Goal: Information Seeking & Learning: Compare options

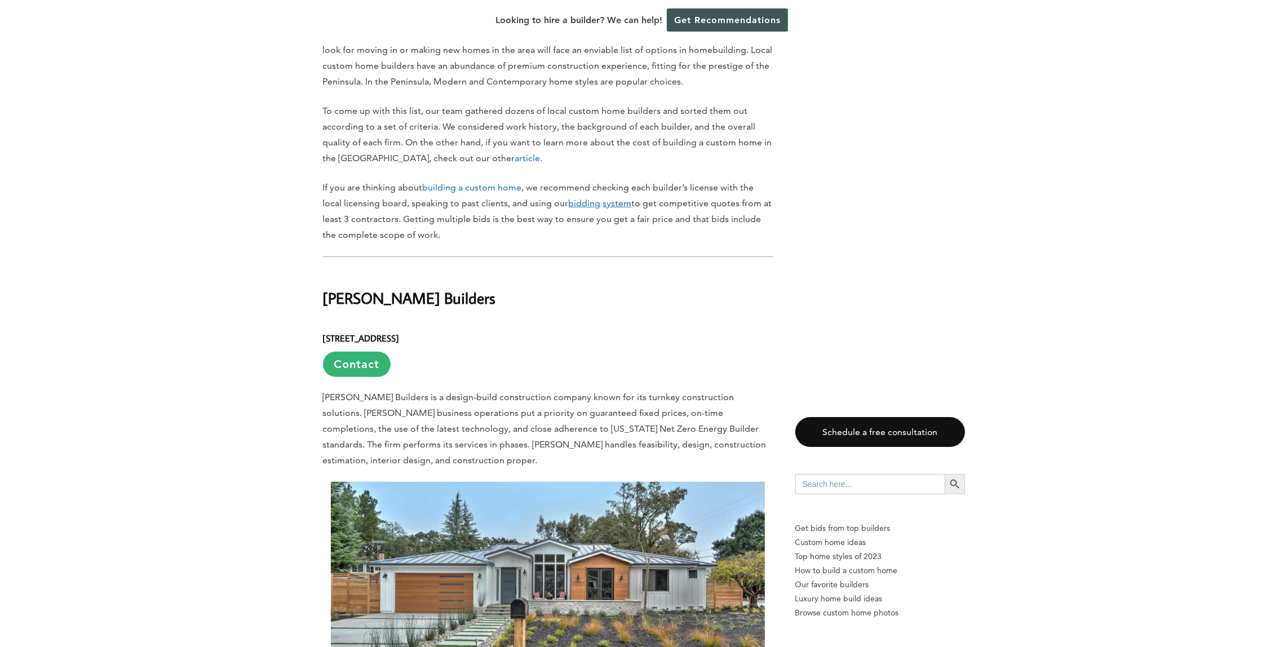
scroll to position [789, 0]
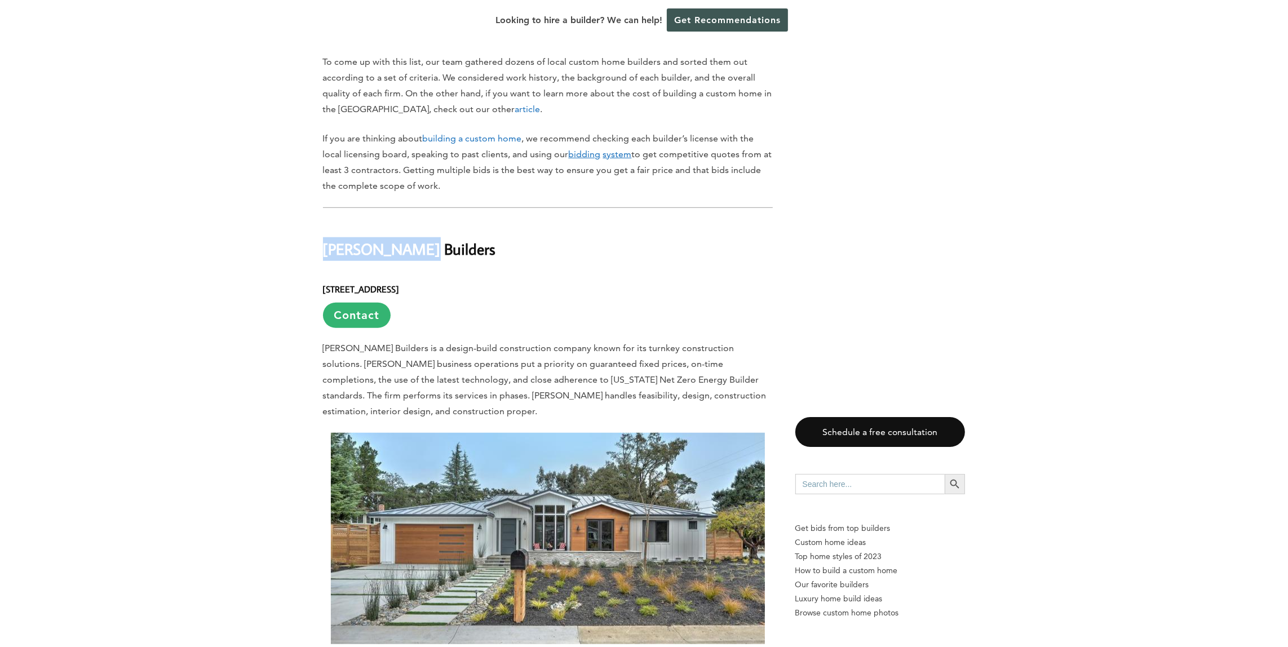
drag, startPoint x: 411, startPoint y: 239, endPoint x: 326, endPoint y: 237, distance: 84.6
click at [326, 237] on h2 "[PERSON_NAME] Builders" at bounding box center [548, 241] width 450 height 39
copy h2 "[PERSON_NAME] Builders"
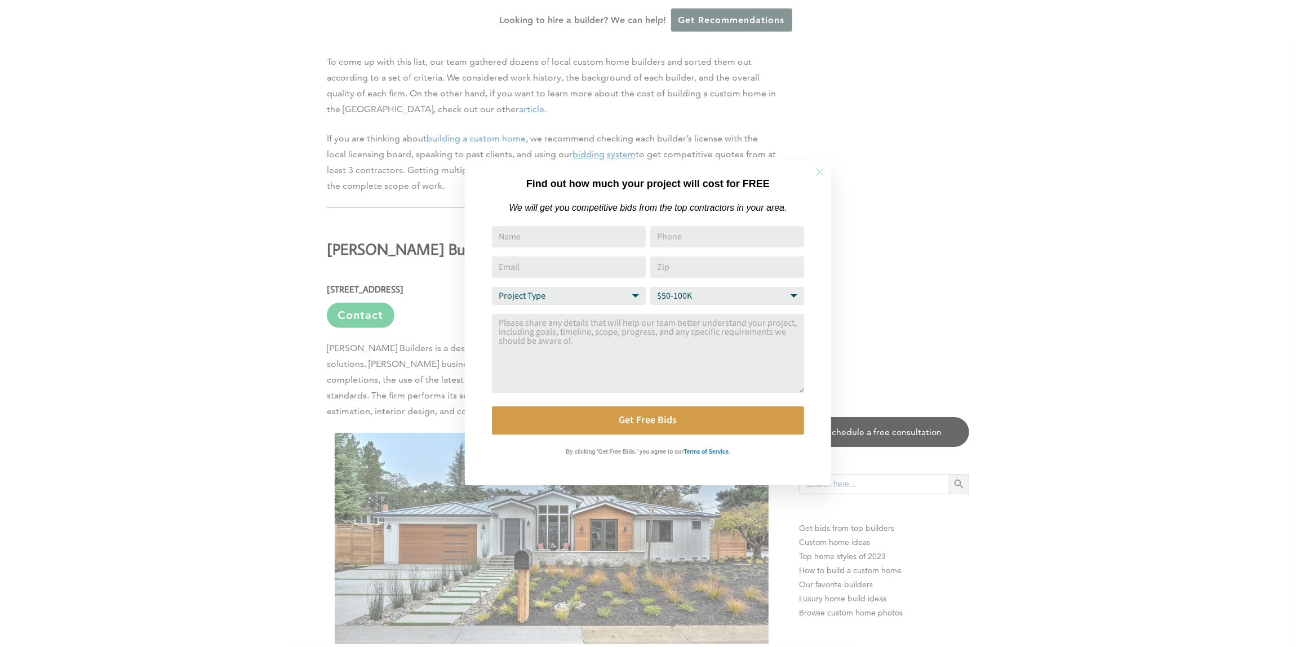
click at [822, 174] on icon at bounding box center [820, 172] width 8 height 8
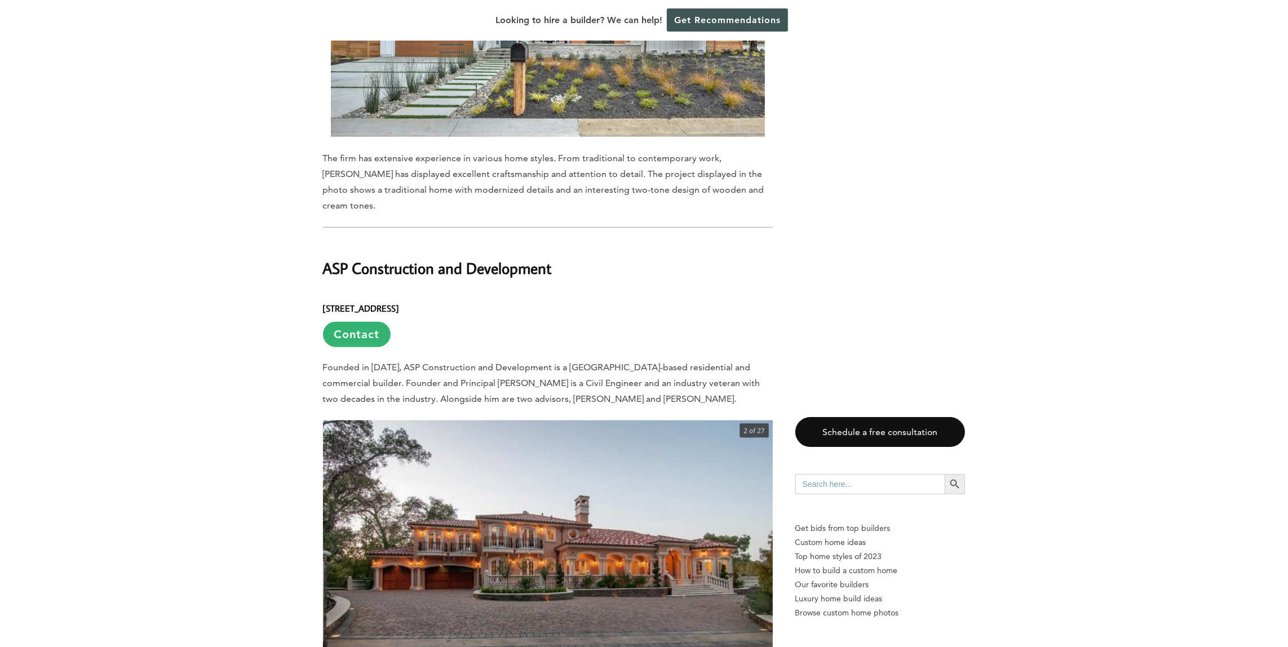
scroll to position [1466, 0]
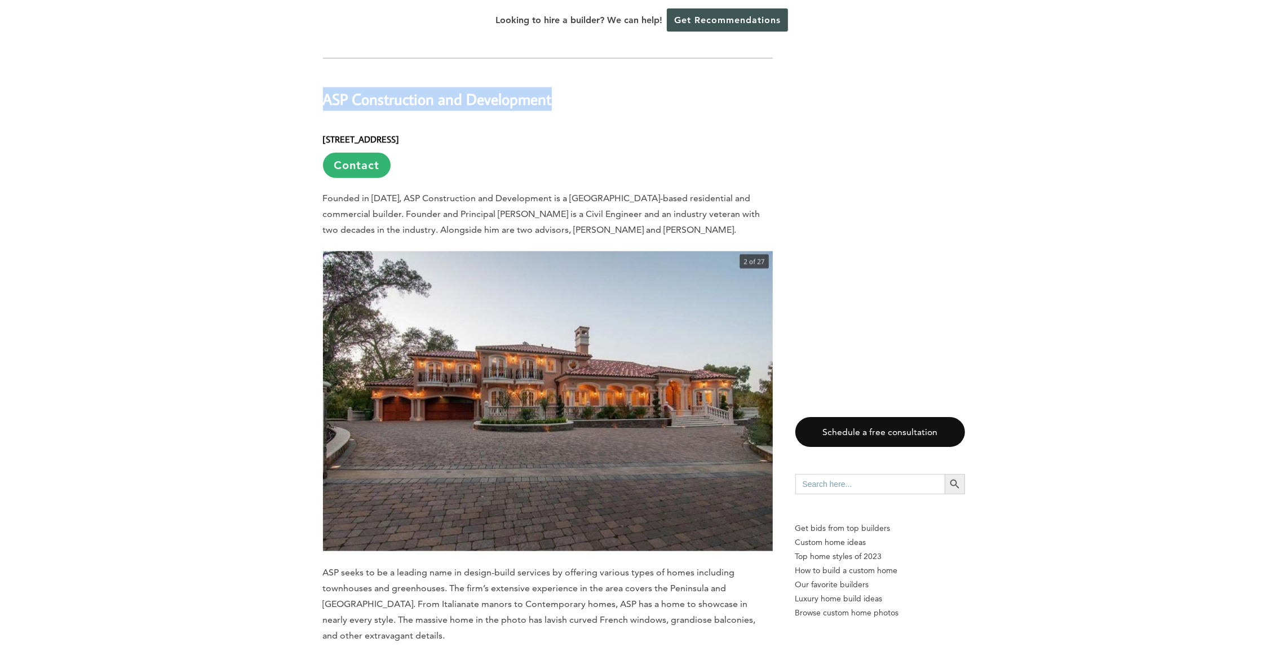
drag, startPoint x: 325, startPoint y: 65, endPoint x: 553, endPoint y: 61, distance: 227.8
click at [553, 72] on h2 "ASP Construction and Development" at bounding box center [548, 91] width 450 height 39
copy h2 "ASP Construction and Development"
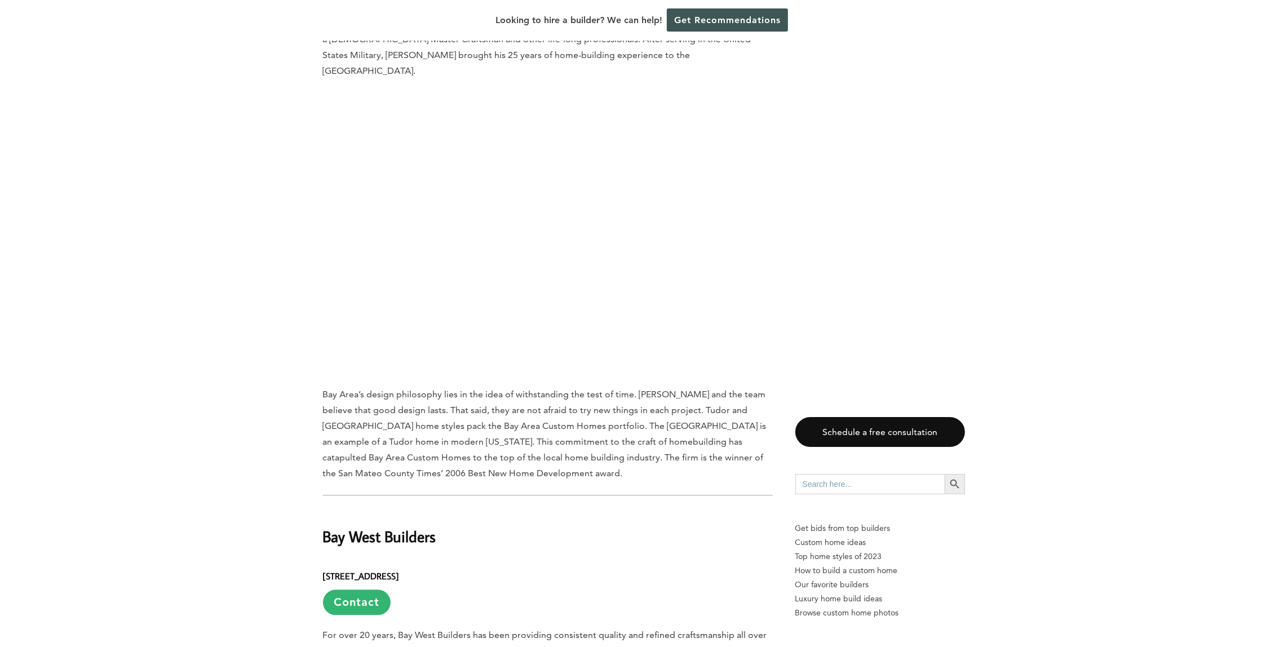
scroll to position [2086, 0]
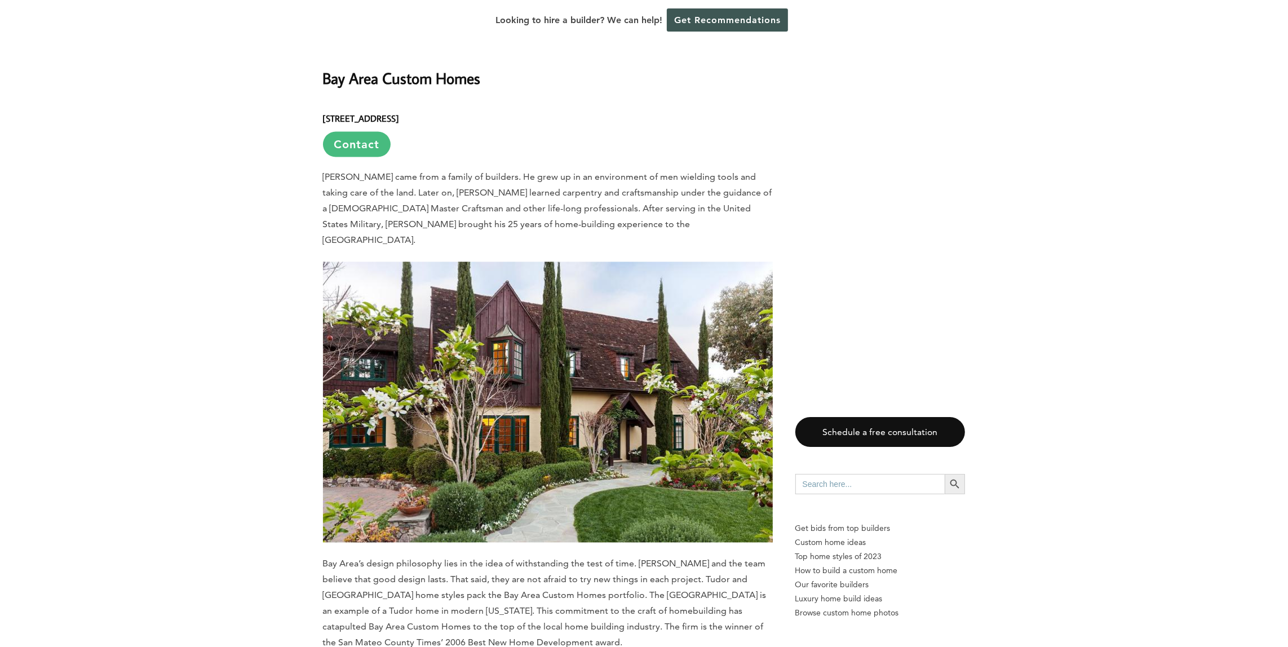
click at [364, 132] on link "Contact" at bounding box center [357, 144] width 68 height 25
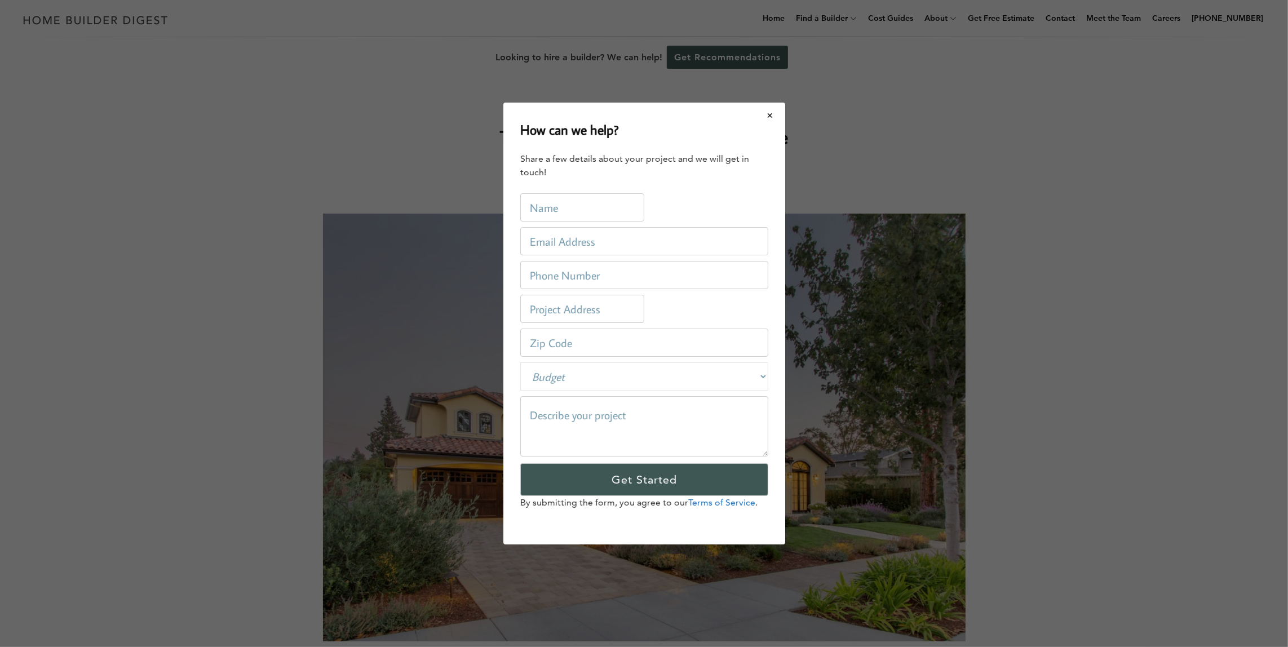
scroll to position [0, 0]
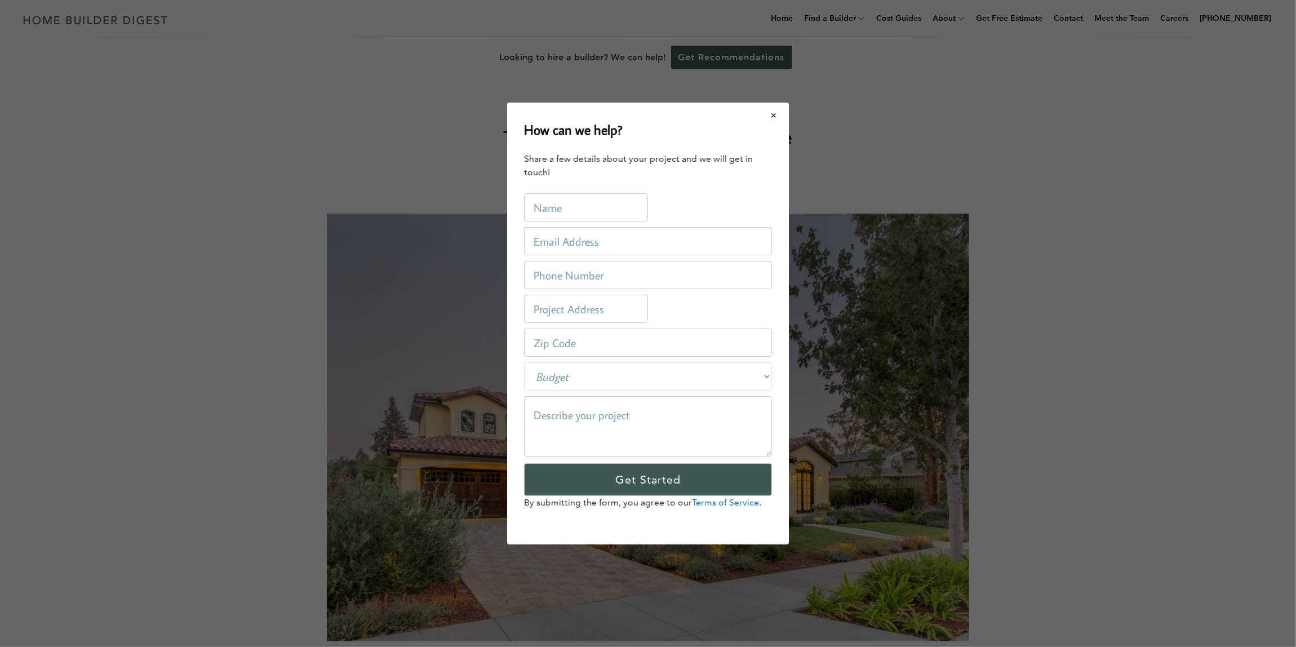
click at [778, 115] on button "Close modal" at bounding box center [774, 116] width 30 height 24
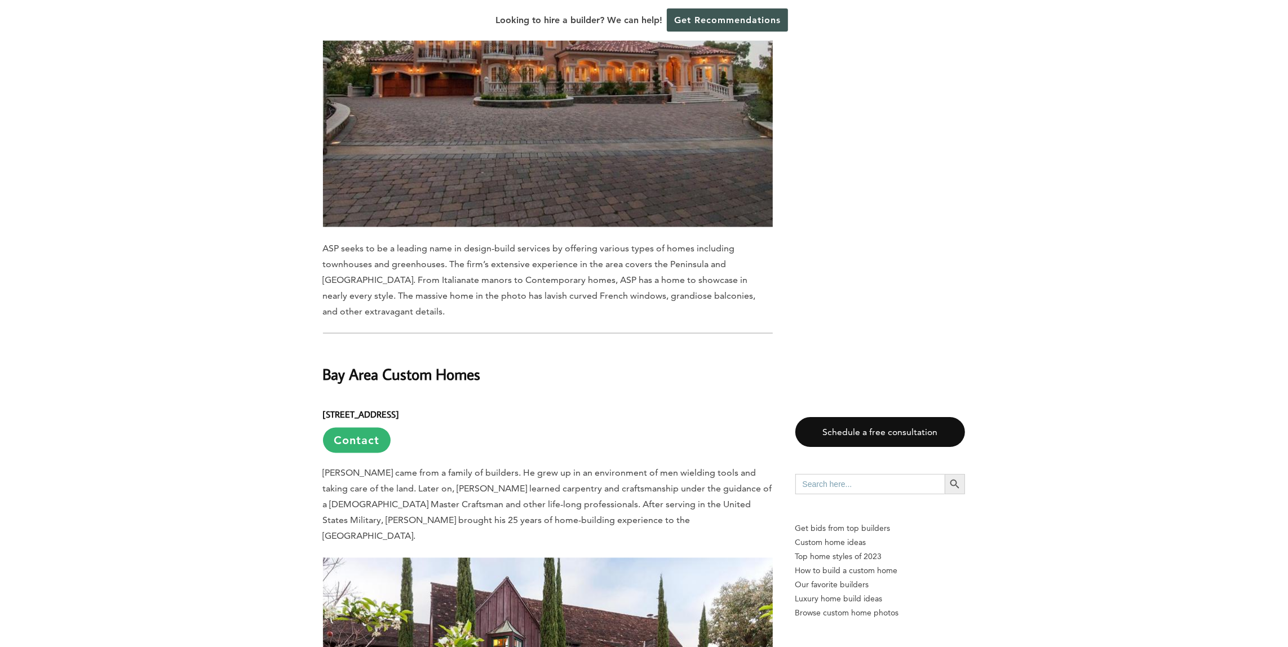
scroll to position [2029, 0]
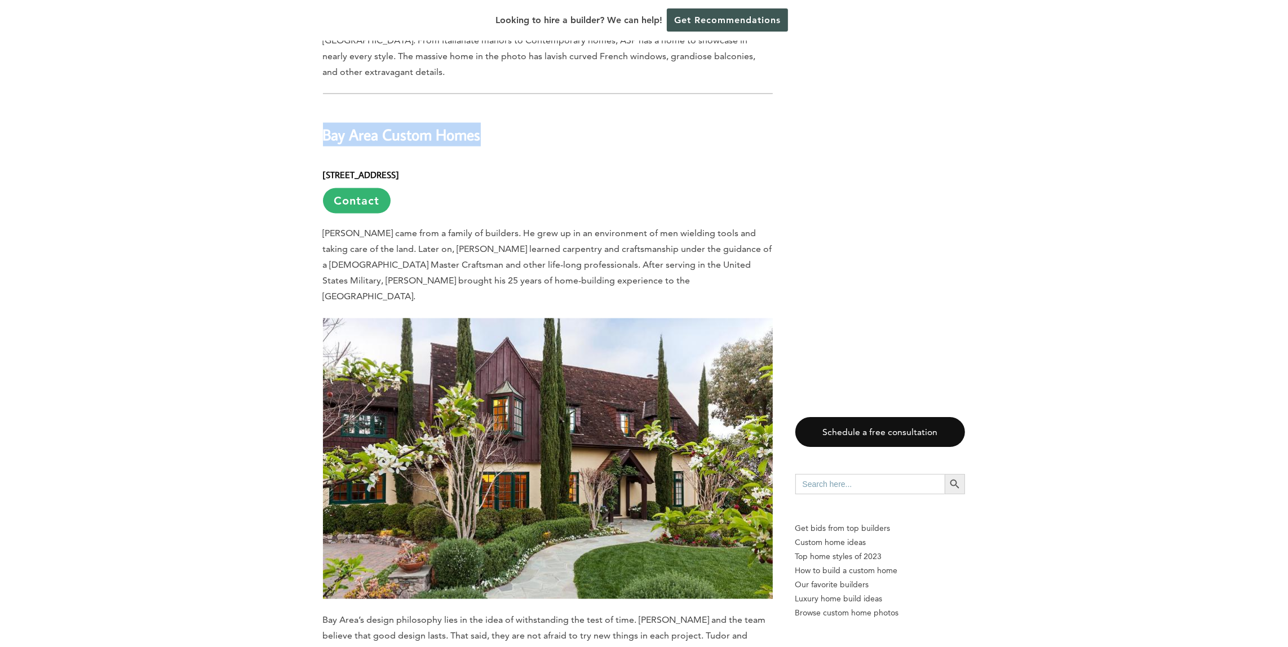
drag, startPoint x: 494, startPoint y: 108, endPoint x: 316, endPoint y: 113, distance: 178.8
copy h2 "Bay Area Custom Homes"
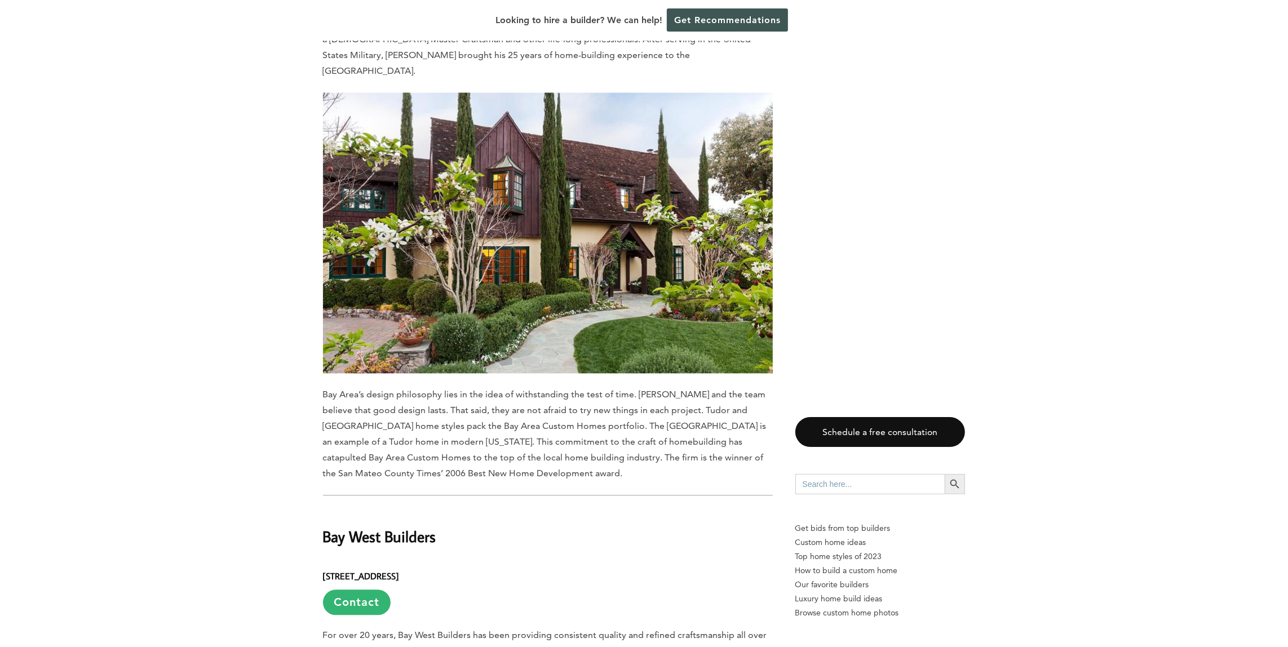
scroll to position [2480, 0]
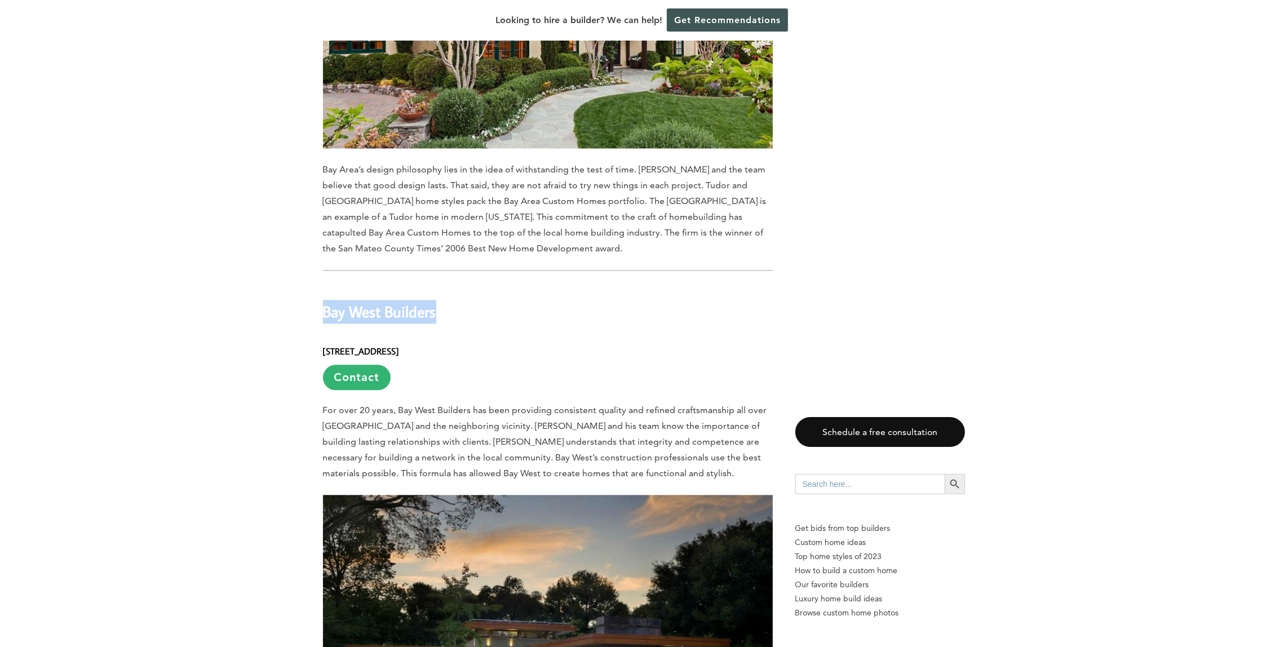
drag, startPoint x: 438, startPoint y: 265, endPoint x: 323, endPoint y: 267, distance: 115.0
click at [323, 284] on h2 "Bay West Builders" at bounding box center [548, 303] width 450 height 39
copy h2 "Bay West Builders"
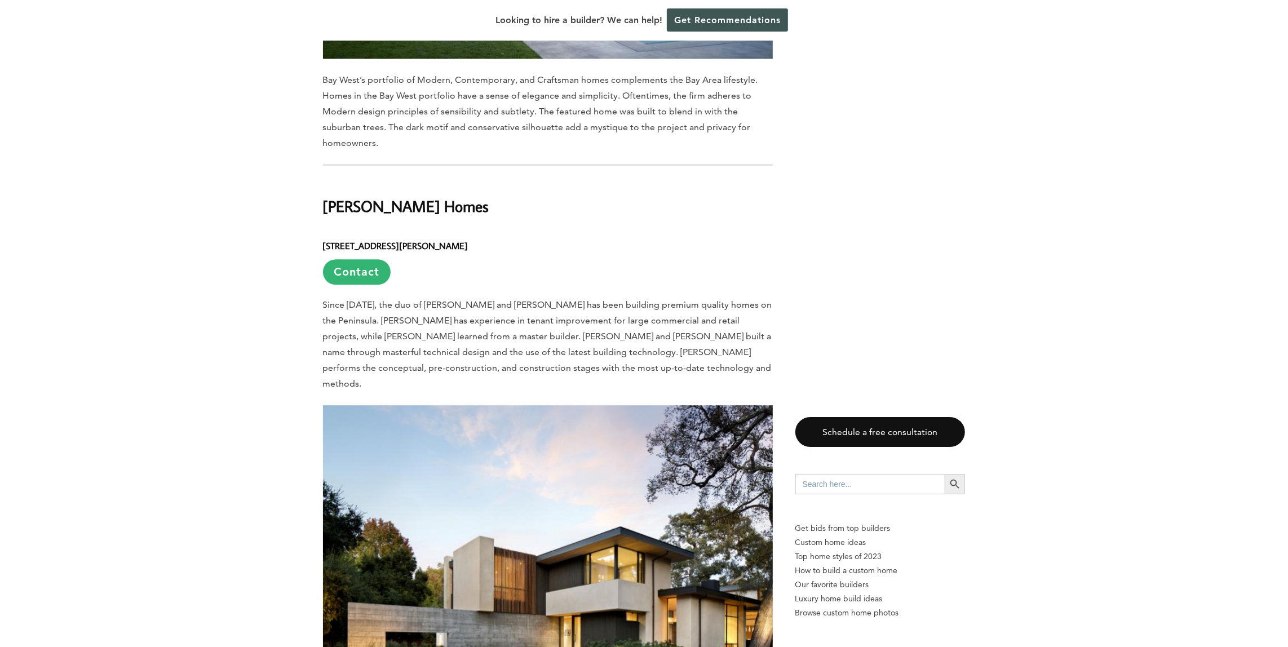
scroll to position [3269, 0]
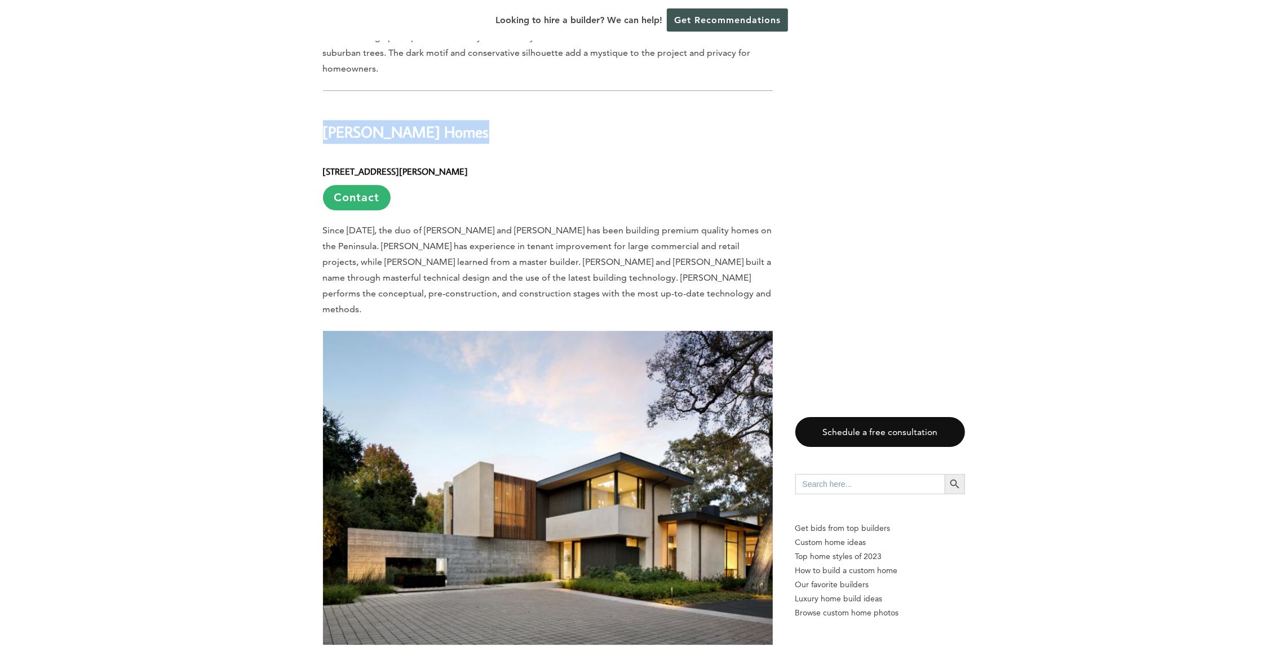
drag, startPoint x: 322, startPoint y: 81, endPoint x: 481, endPoint y: 79, distance: 159.5
copy h2 "[PERSON_NAME] Homes"
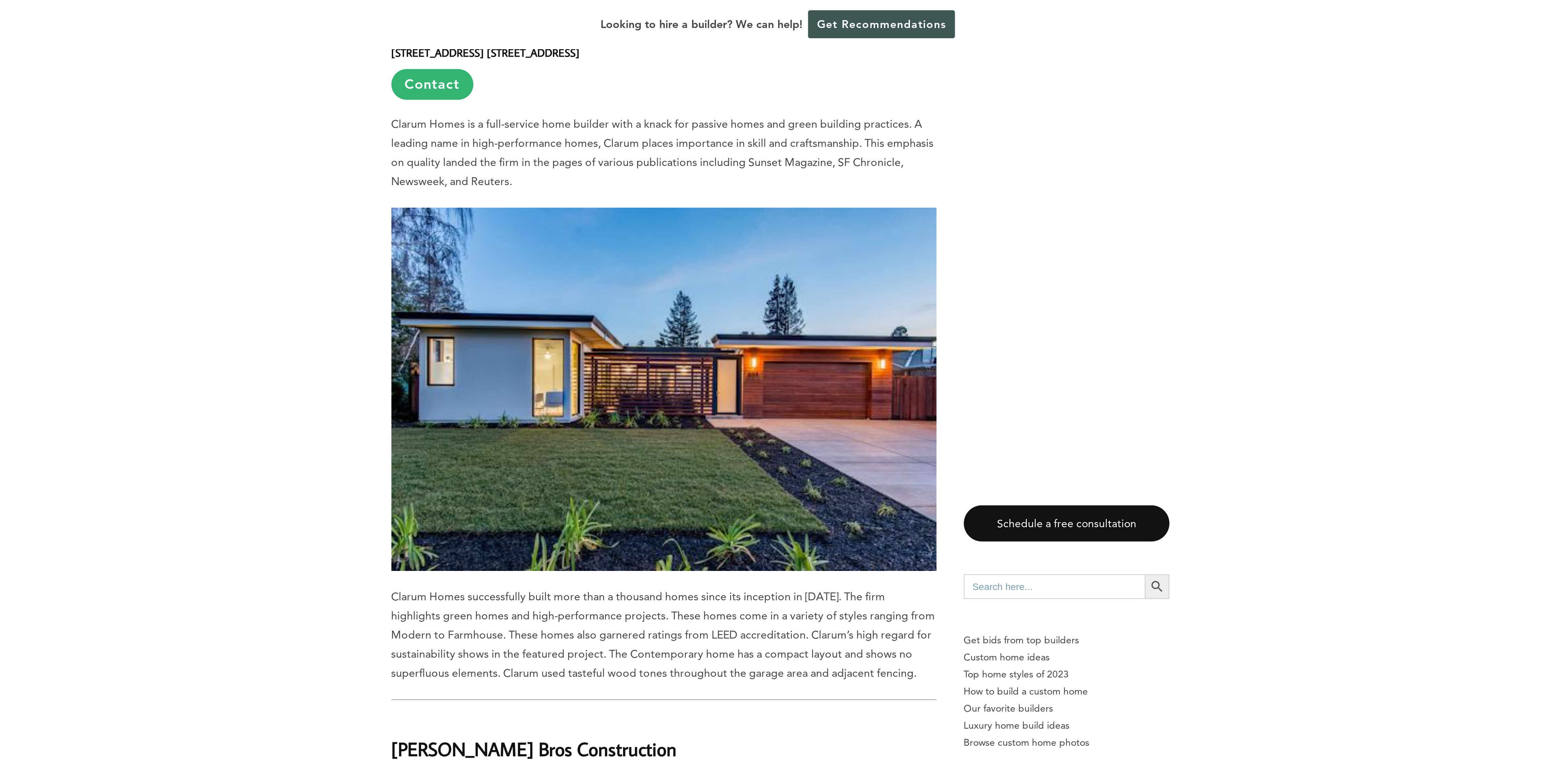
scroll to position [2459, 0]
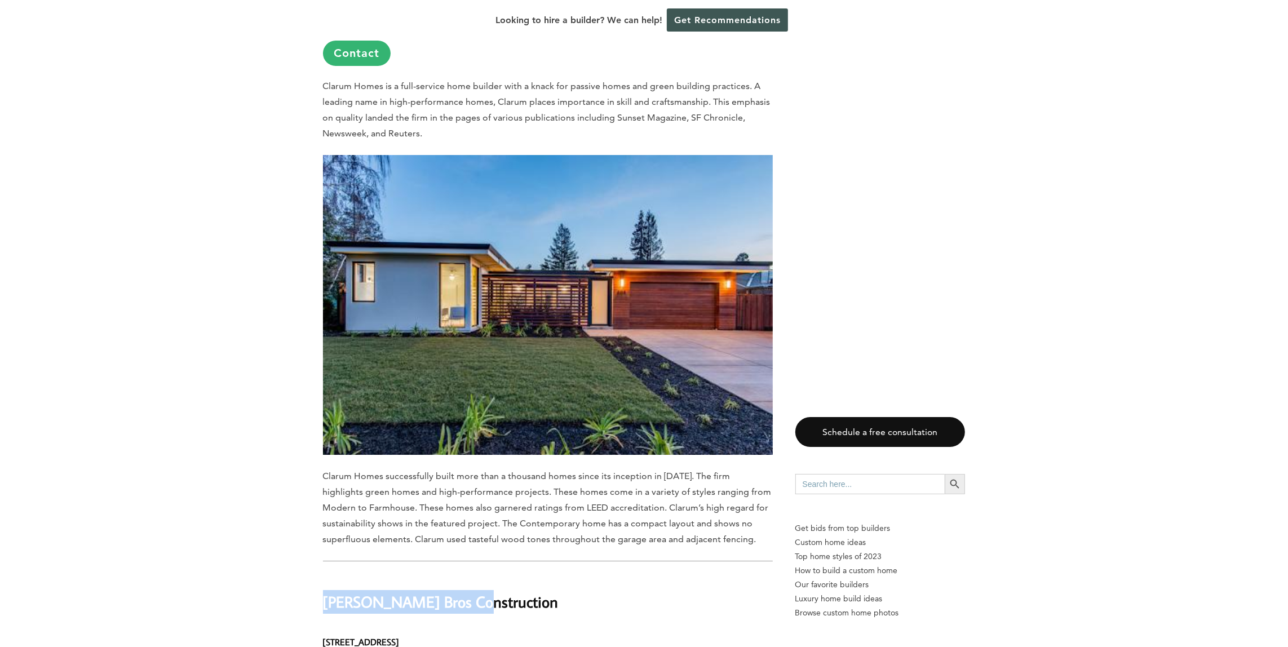
drag, startPoint x: 472, startPoint y: 543, endPoint x: 229, endPoint y: 545, distance: 242.4
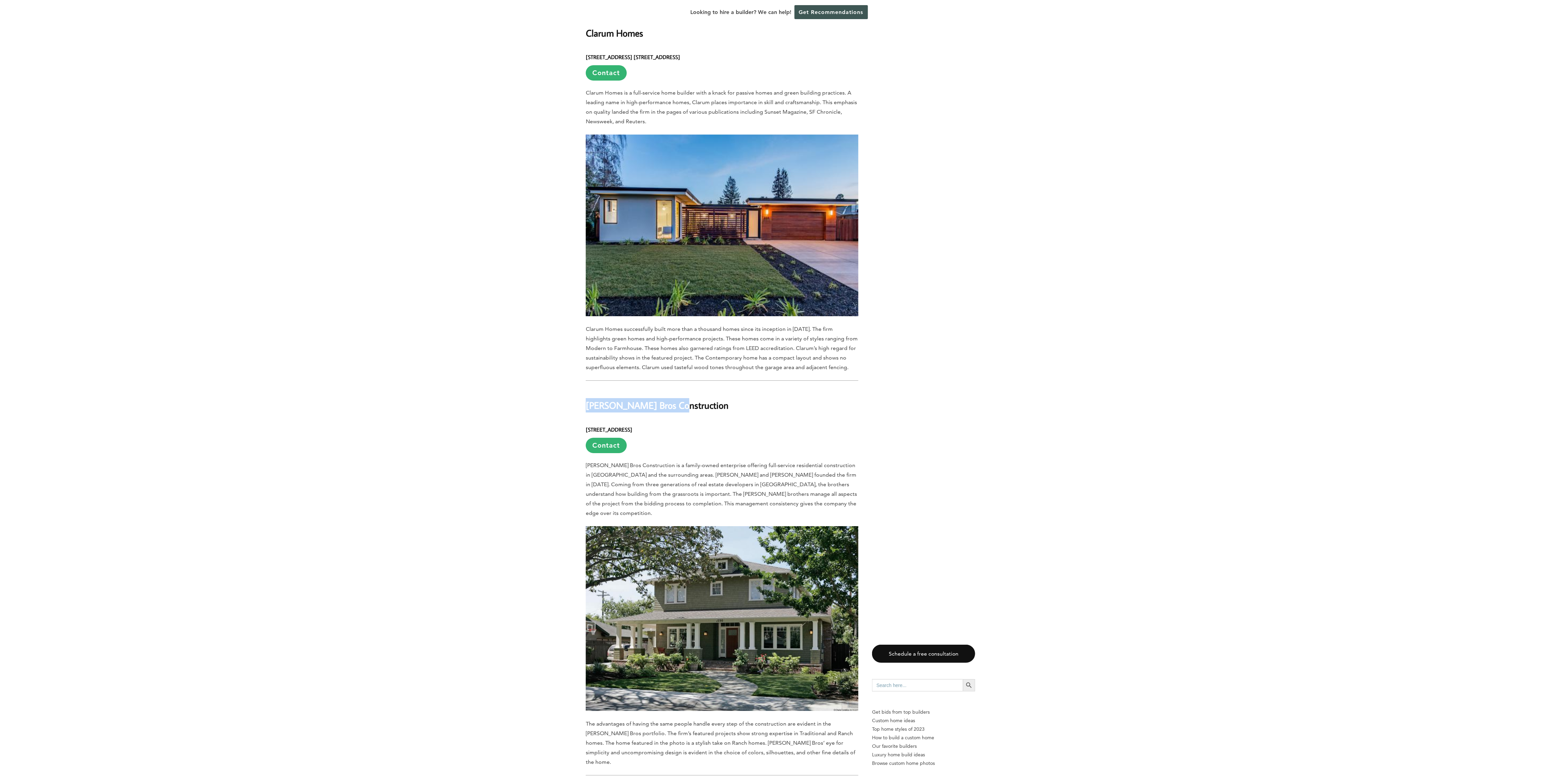
copy h2 "[PERSON_NAME] Bros Construction"
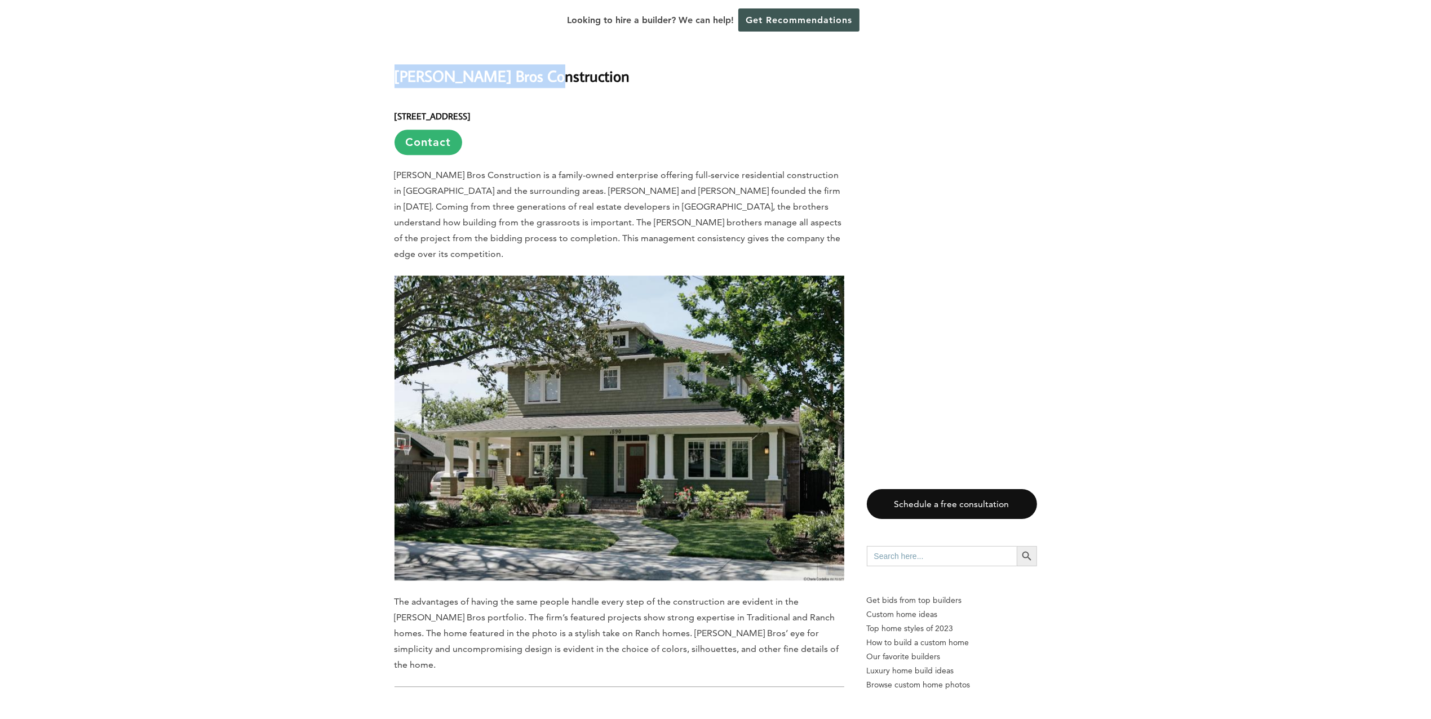
scroll to position [4835, 0]
